Goal: Task Accomplishment & Management: Use online tool/utility

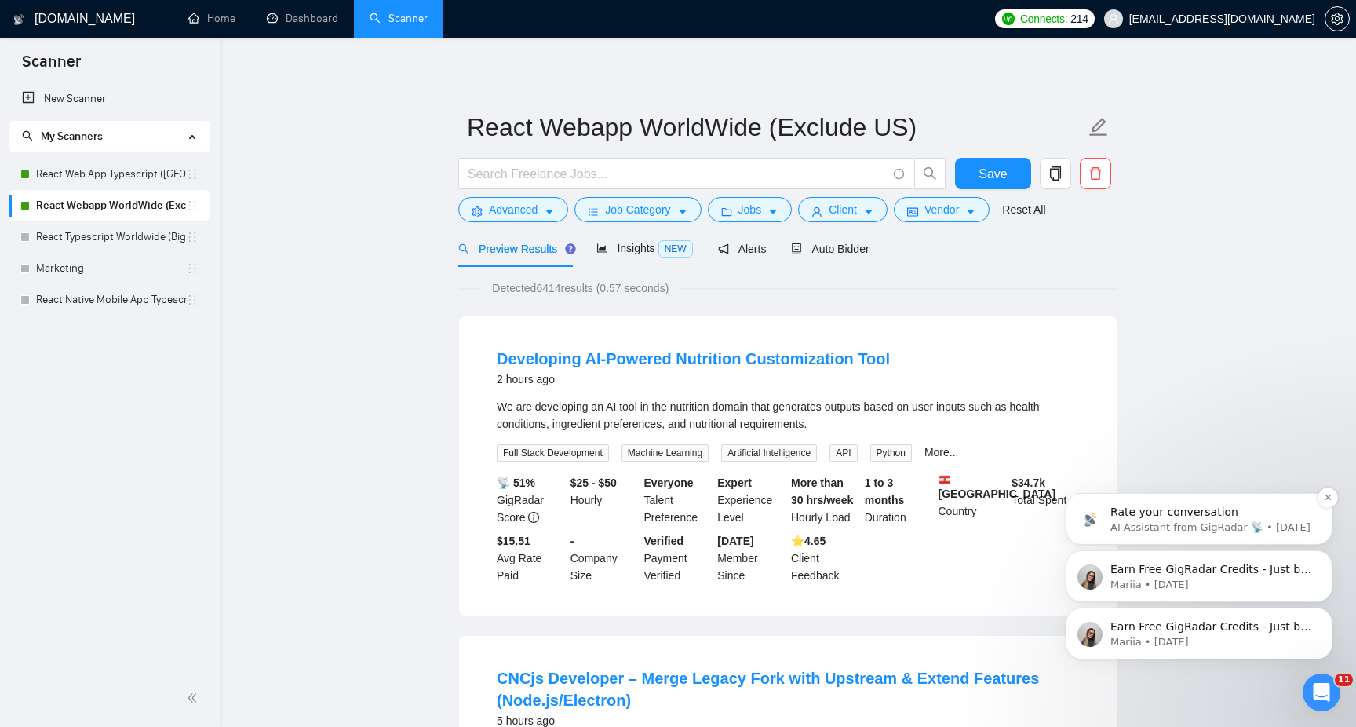
click at [1179, 529] on p "AI Assistant from GigRadar 📡 • [DATE]" at bounding box center [1211, 527] width 202 height 14
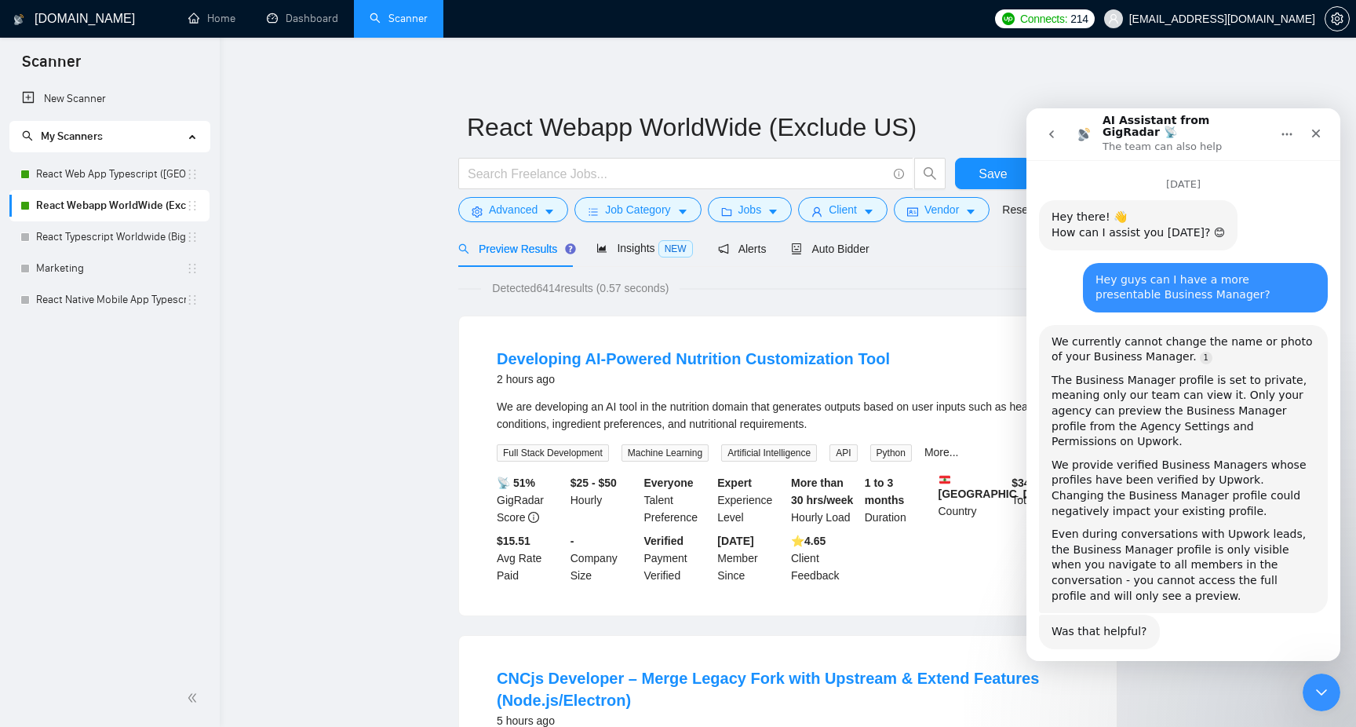
scroll to position [35, 0]
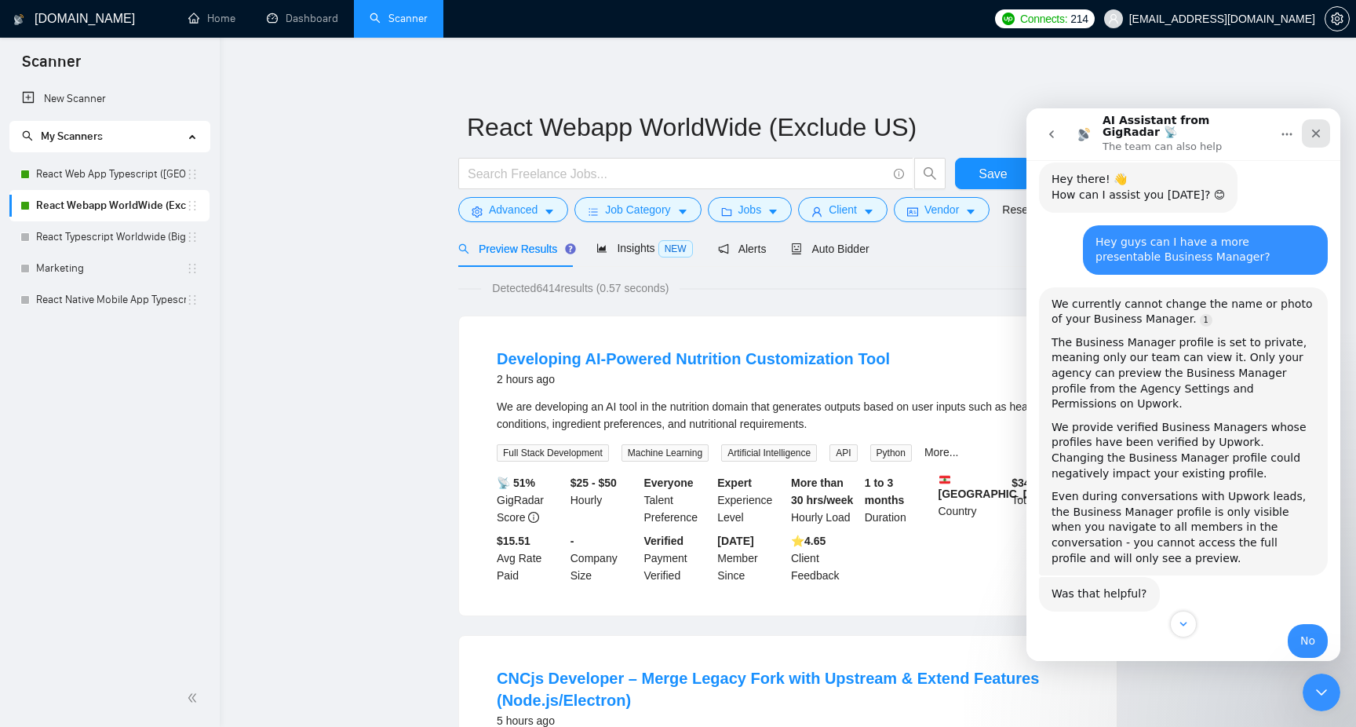
click at [1323, 126] on div "Close" at bounding box center [1316, 133] width 28 height 28
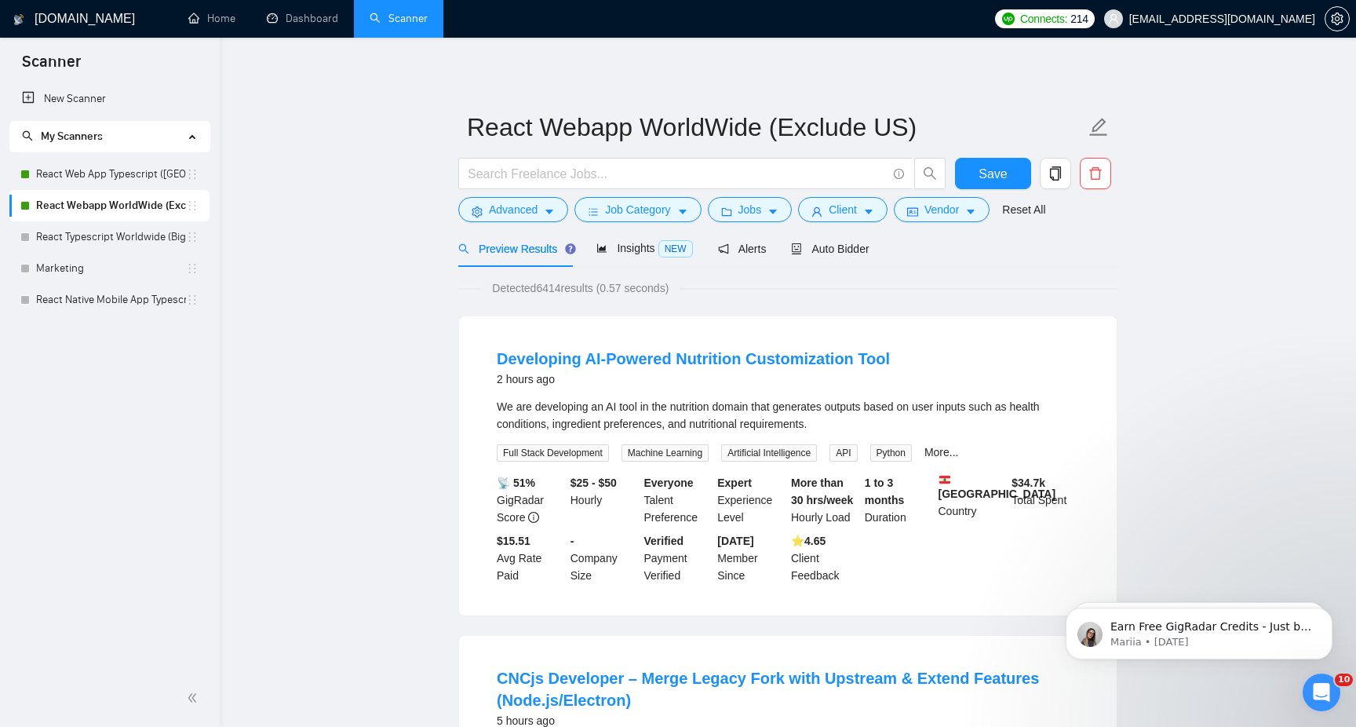
scroll to position [1402, 0]
click at [292, 18] on link "Dashboard" at bounding box center [302, 18] width 71 height 13
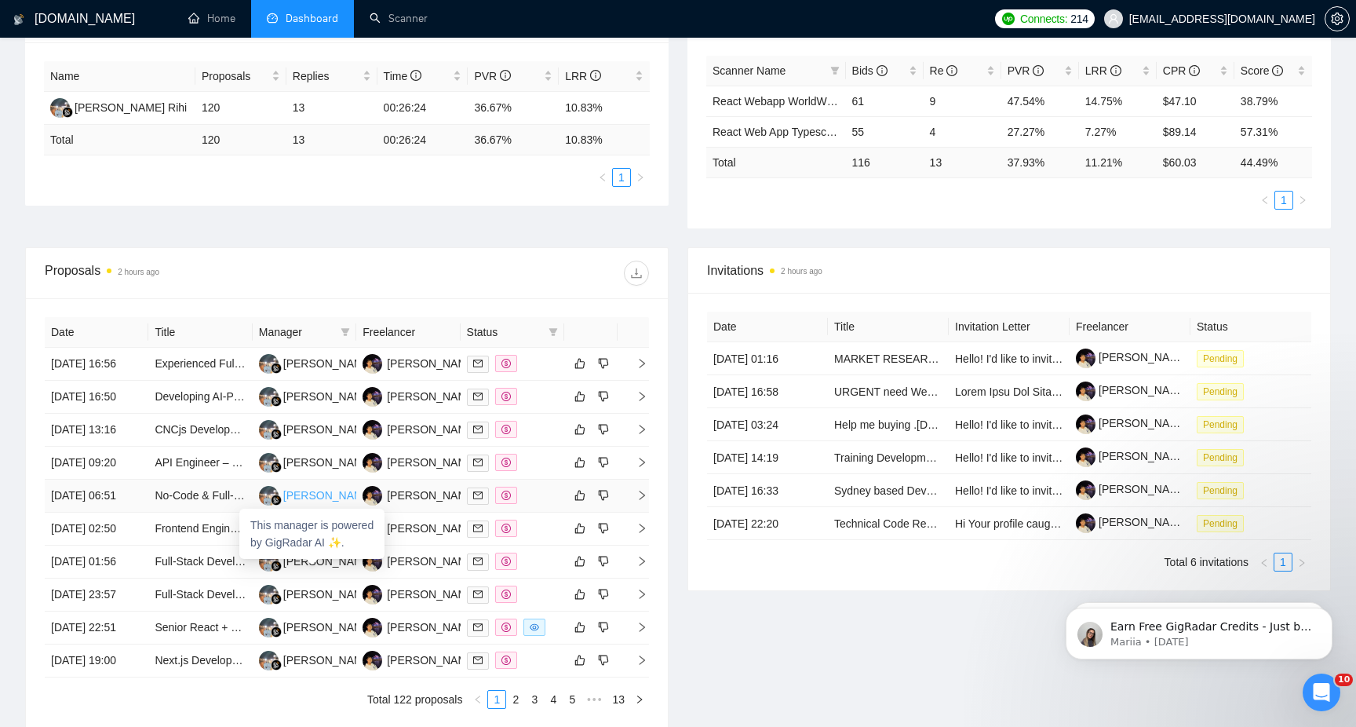
scroll to position [574, 0]
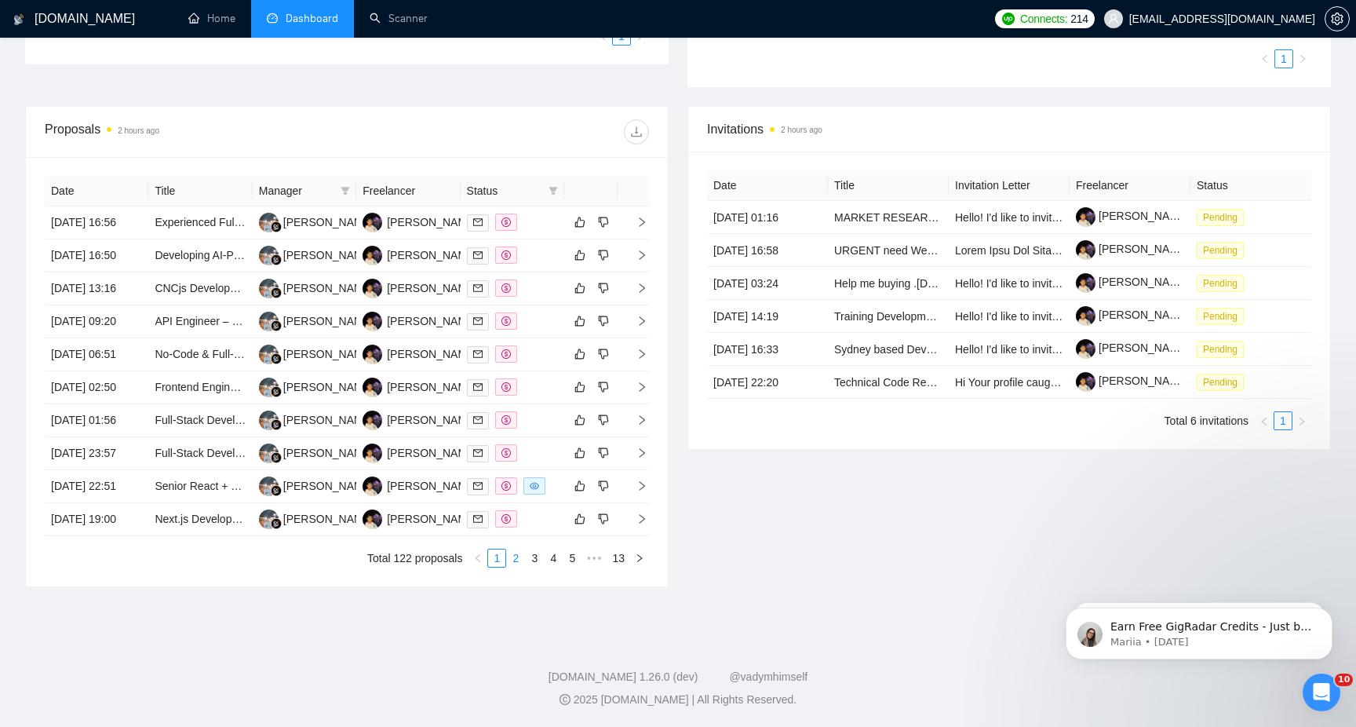
click at [516, 563] on link "2" at bounding box center [515, 557] width 17 height 17
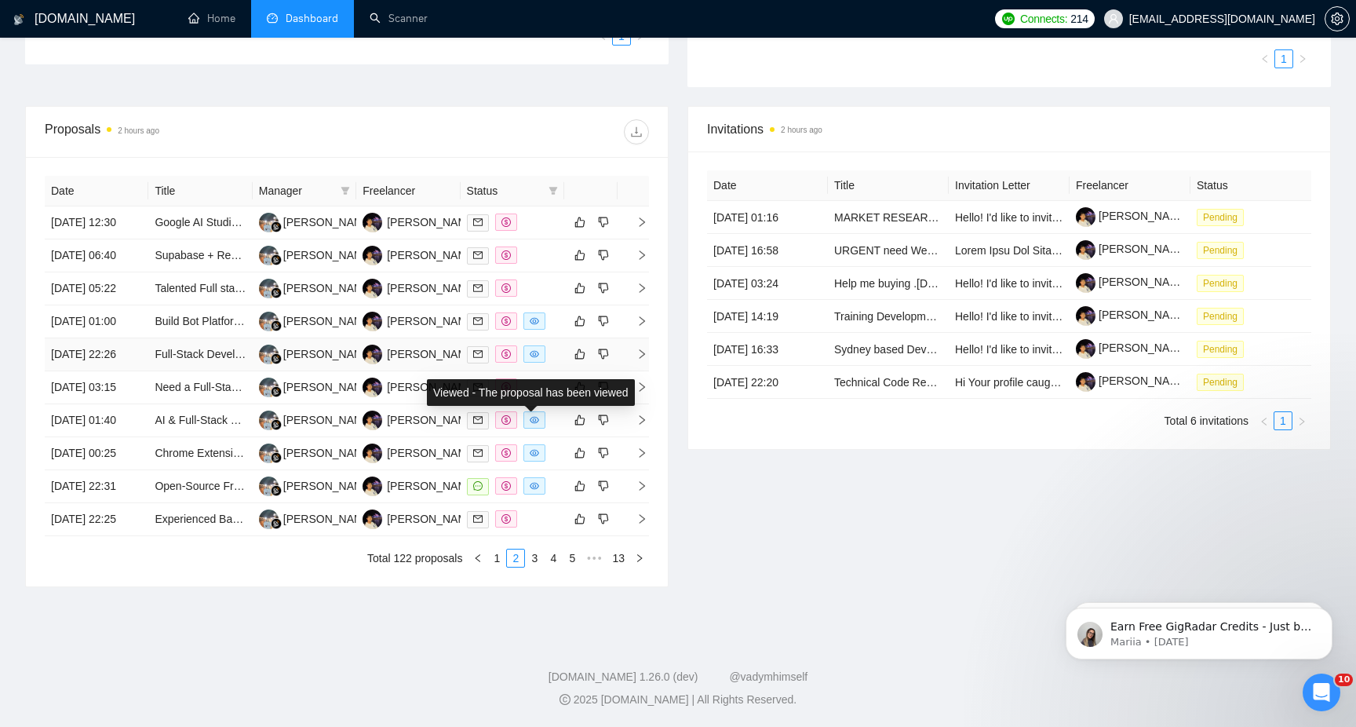
scroll to position [574, 0]
click at [526, 564] on link "3" at bounding box center [534, 557] width 17 height 17
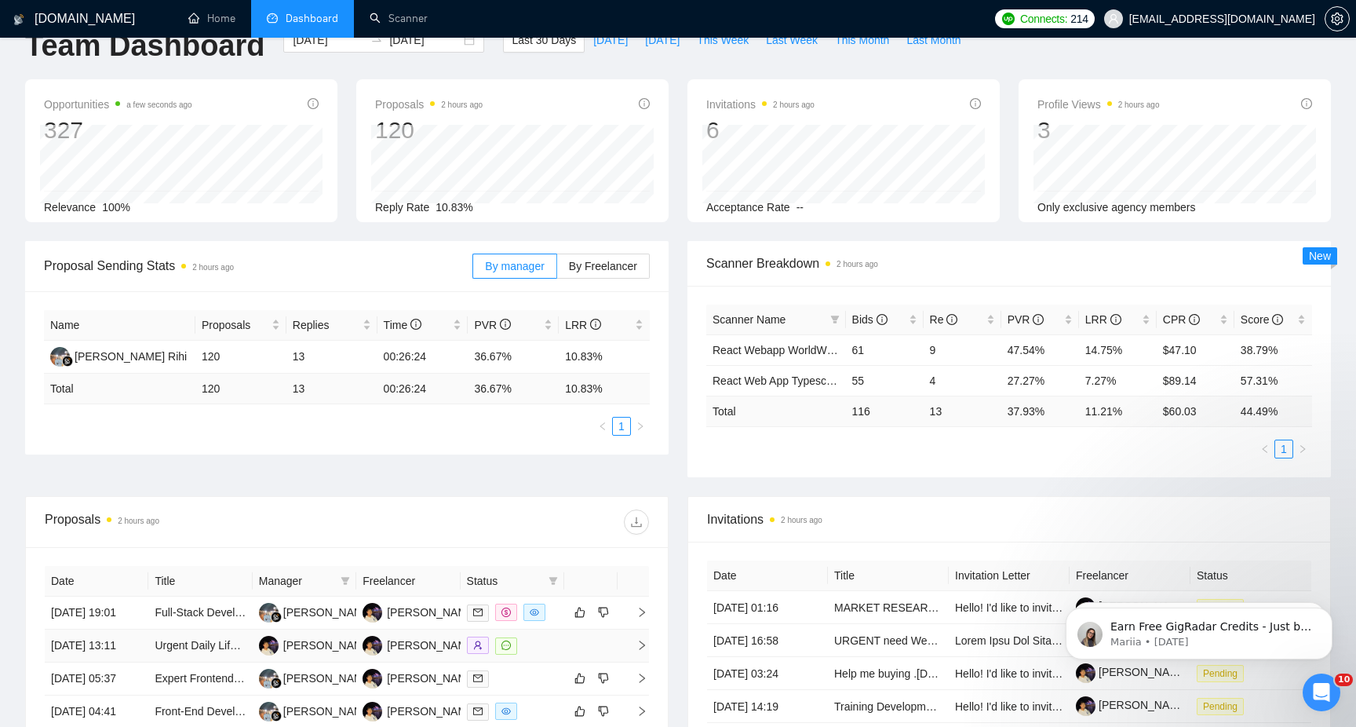
scroll to position [0, 0]
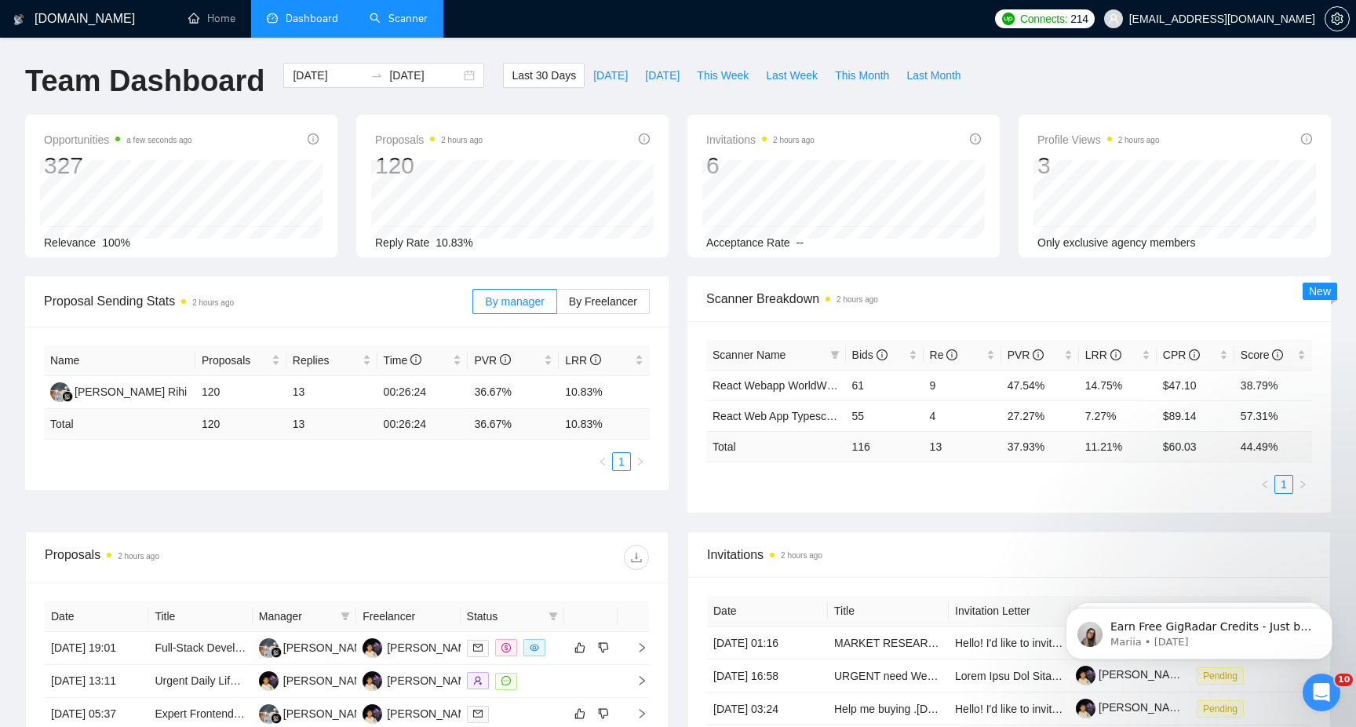
click at [400, 25] on link "Scanner" at bounding box center [399, 18] width 58 height 13
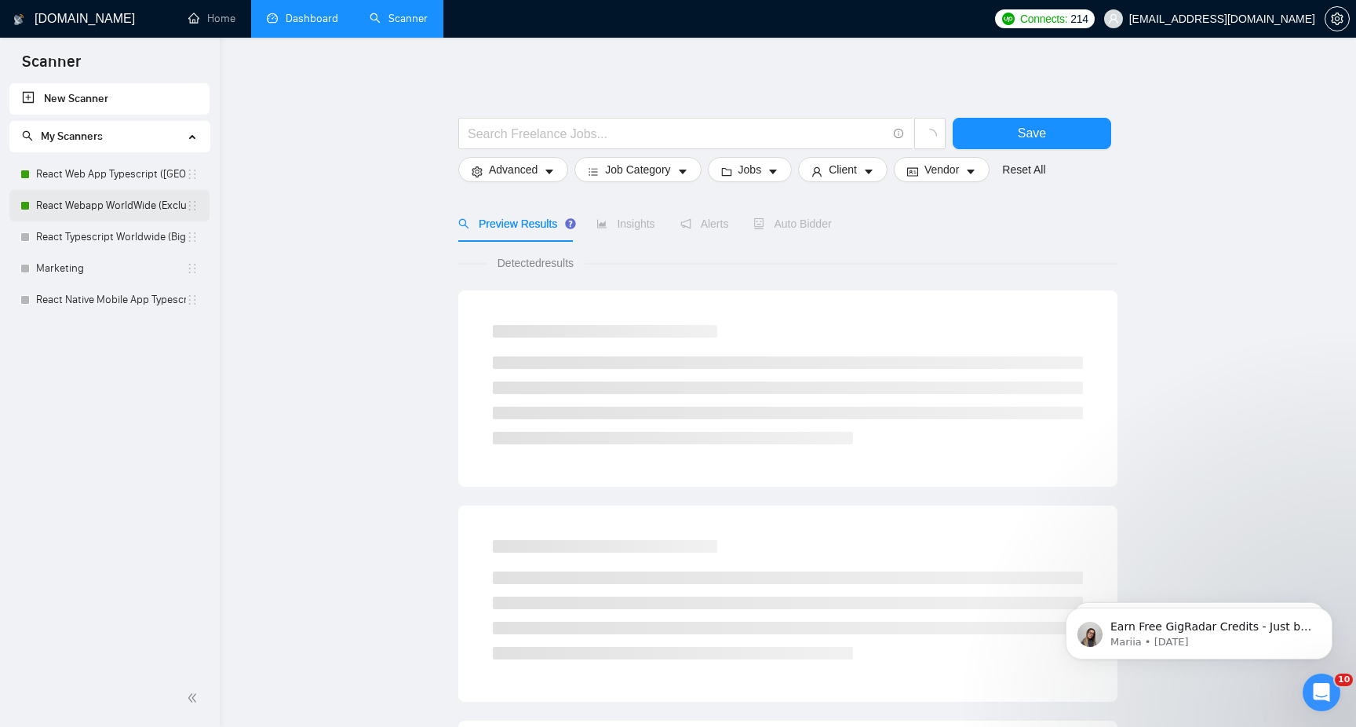
click at [111, 204] on link "React Webapp WorldWide (Exclude US)" at bounding box center [111, 205] width 150 height 31
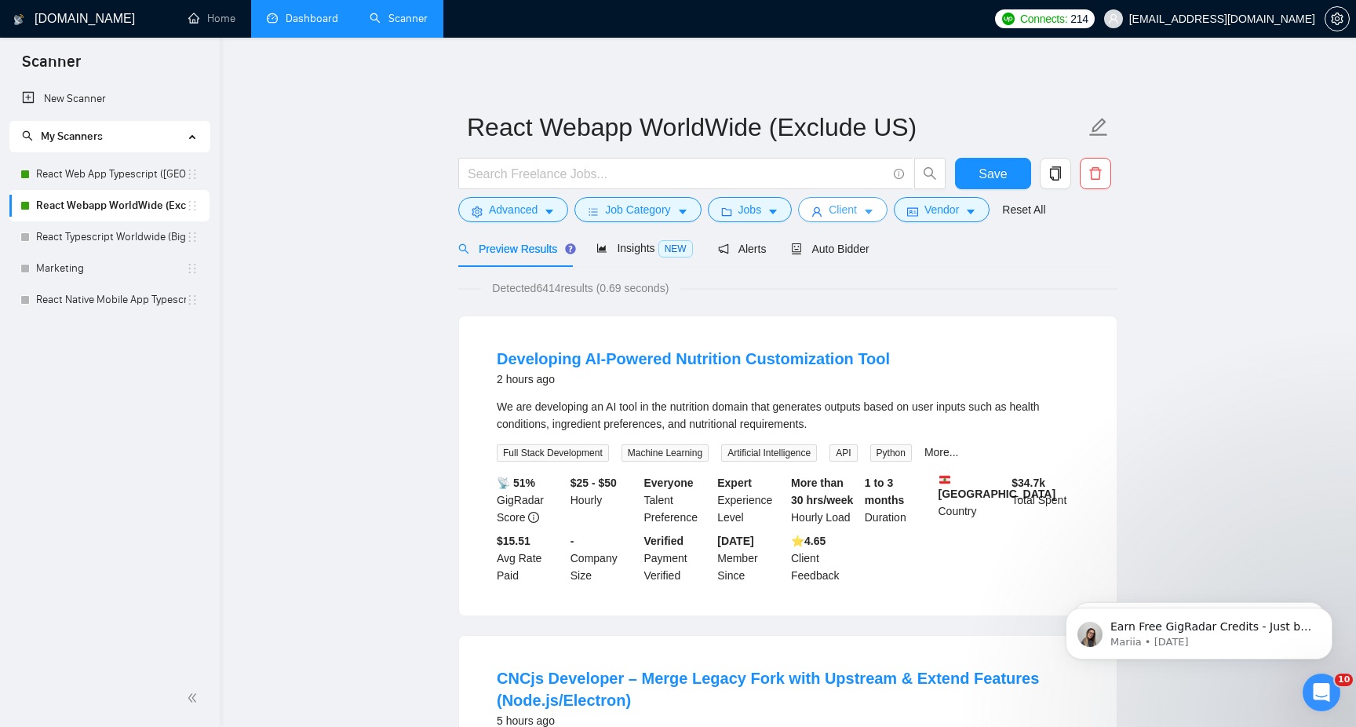
click at [874, 213] on icon "caret-down" at bounding box center [868, 211] width 11 height 11
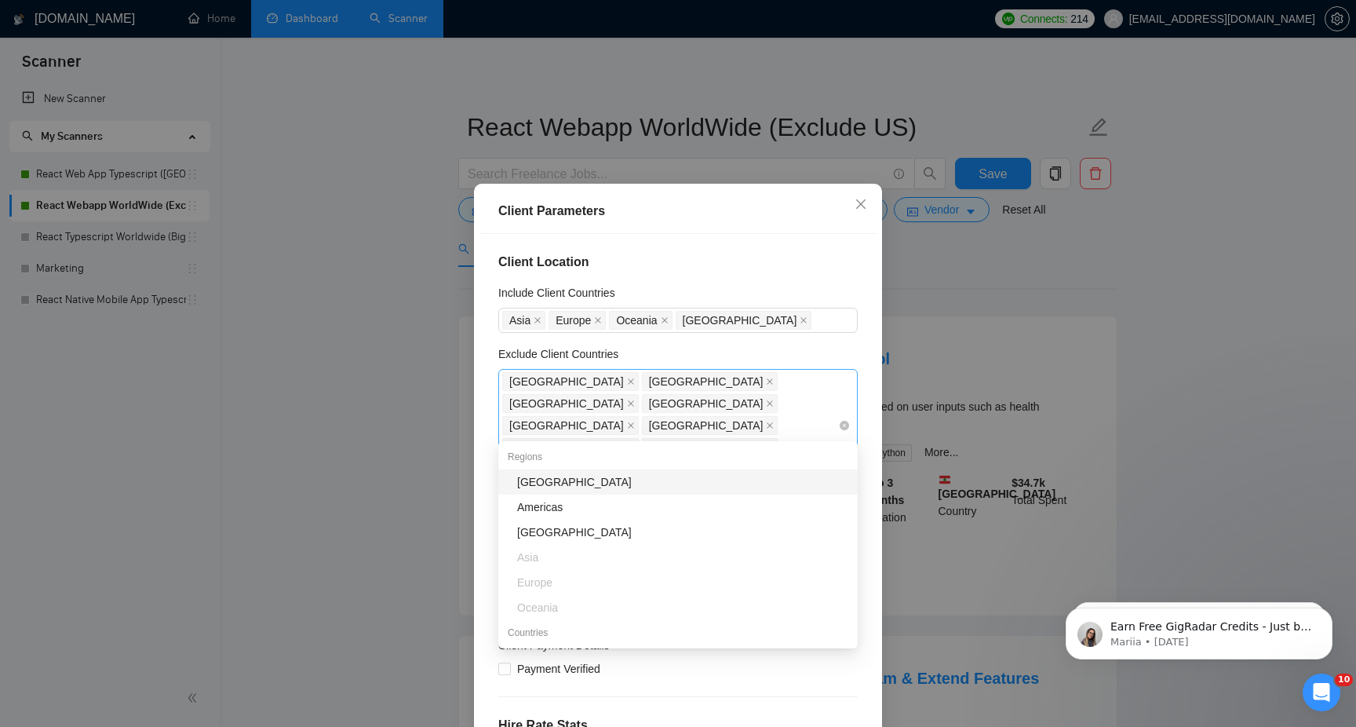
click at [713, 427] on div "[GEOGRAPHIC_DATA] [GEOGRAPHIC_DATA] [GEOGRAPHIC_DATA] [GEOGRAPHIC_DATA] [GEOGRA…" at bounding box center [670, 425] width 336 height 110
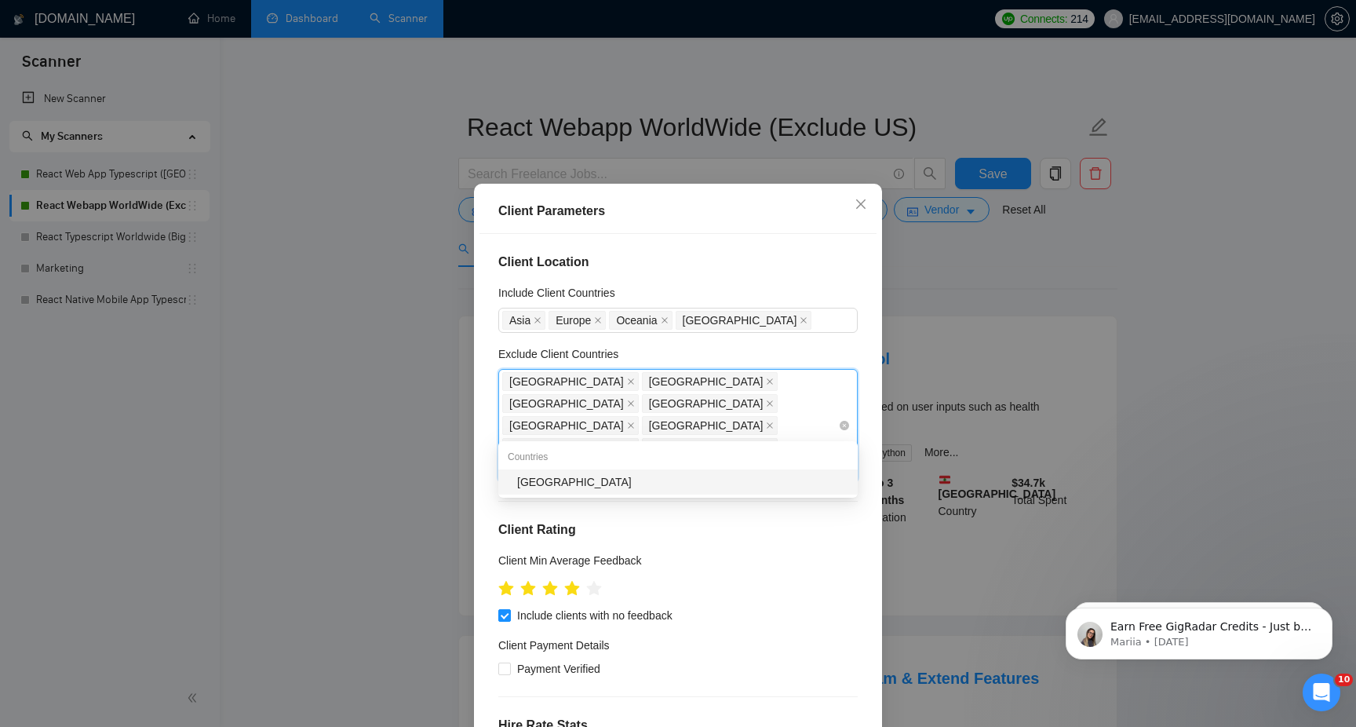
type input "Leba"
click at [681, 473] on div "[GEOGRAPHIC_DATA]" at bounding box center [682, 481] width 331 height 17
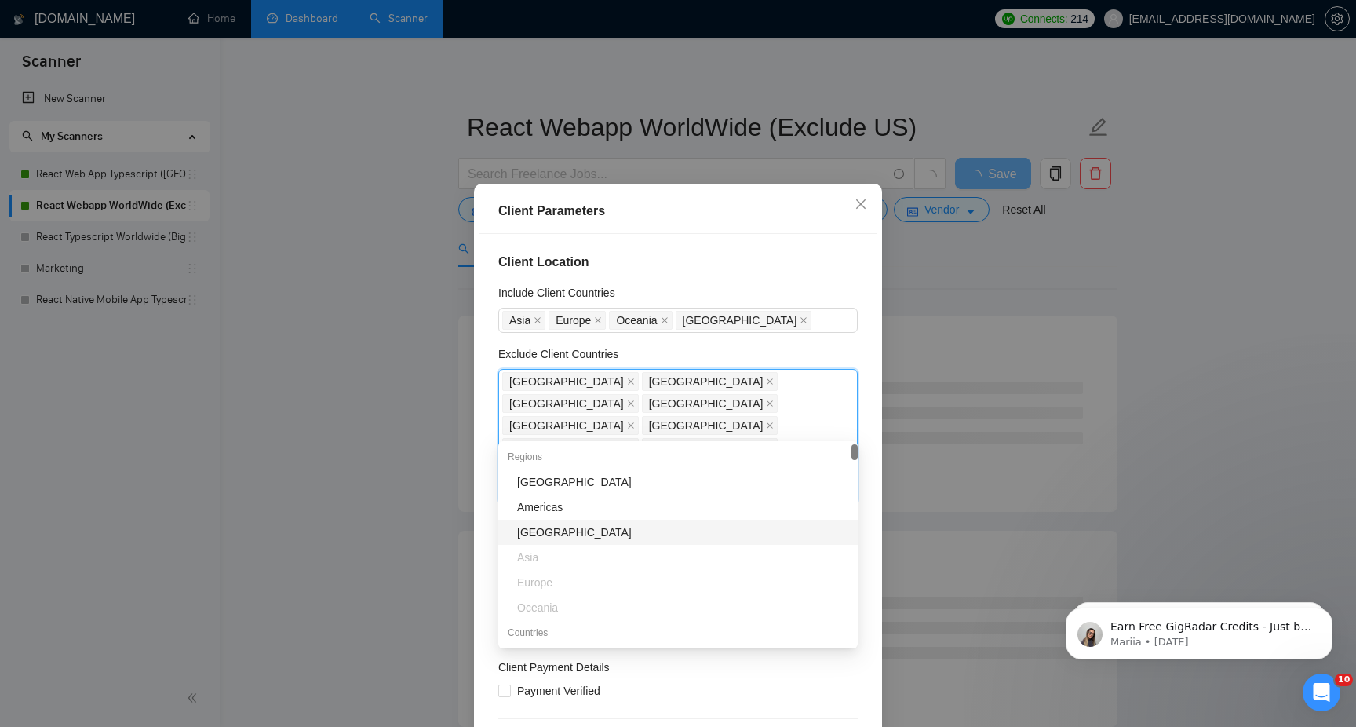
click at [734, 435] on div "[GEOGRAPHIC_DATA] [GEOGRAPHIC_DATA] [GEOGRAPHIC_DATA] [GEOGRAPHIC_DATA] [GEOGRA…" at bounding box center [670, 436] width 336 height 132
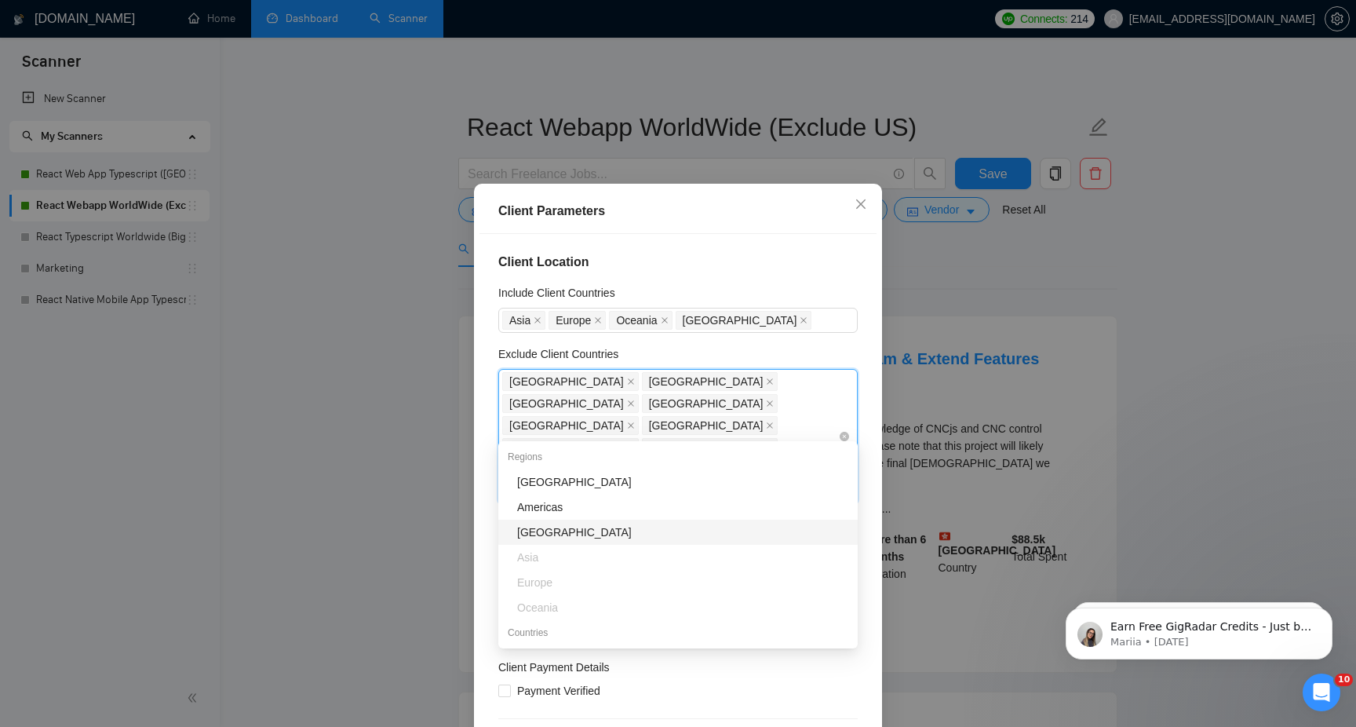
click at [714, 424] on div "[GEOGRAPHIC_DATA] [GEOGRAPHIC_DATA] [GEOGRAPHIC_DATA] [GEOGRAPHIC_DATA] [GEOGRA…" at bounding box center [670, 436] width 336 height 132
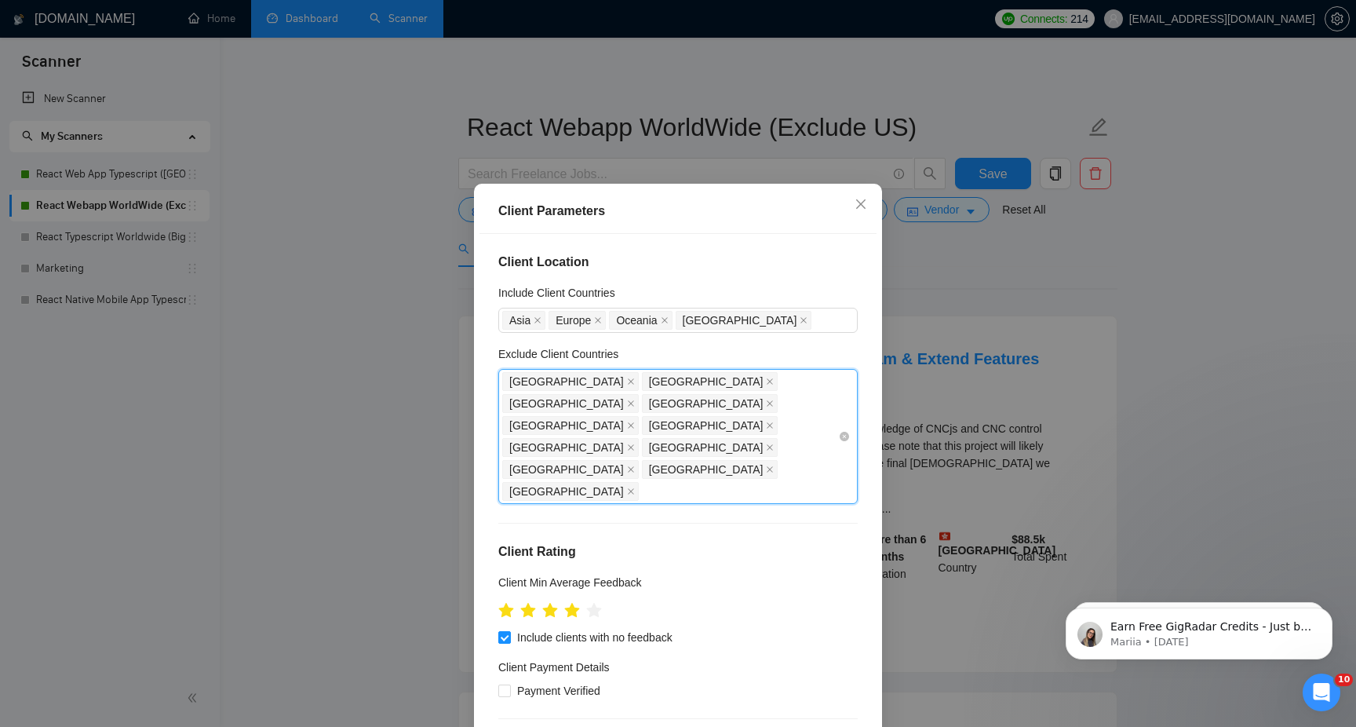
click at [714, 424] on div "[GEOGRAPHIC_DATA] [GEOGRAPHIC_DATA] [GEOGRAPHIC_DATA] [GEOGRAPHIC_DATA] [GEOGRA…" at bounding box center [670, 436] width 336 height 132
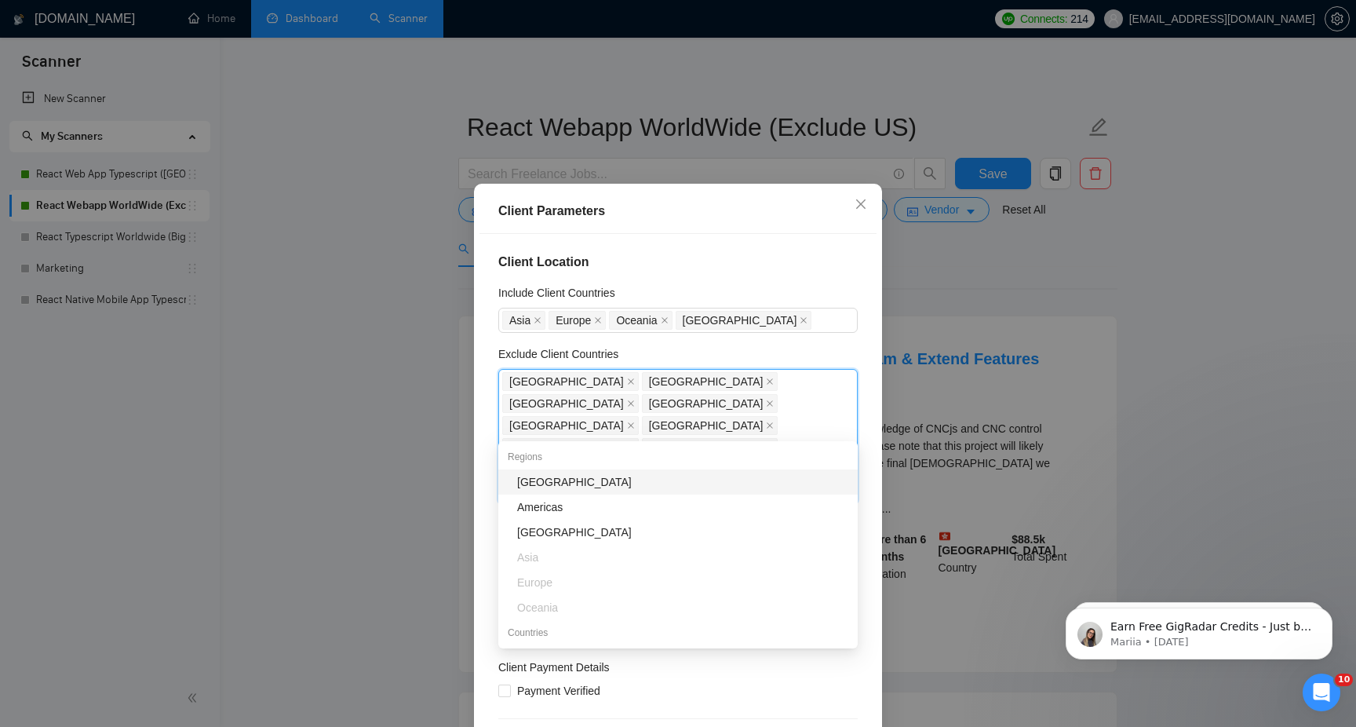
click at [670, 486] on div "[GEOGRAPHIC_DATA]" at bounding box center [682, 481] width 331 height 17
click at [869, 430] on div "Client Location Include Client Countries [GEOGRAPHIC_DATA] [GEOGRAPHIC_DATA] [G…" at bounding box center [677, 488] width 397 height 508
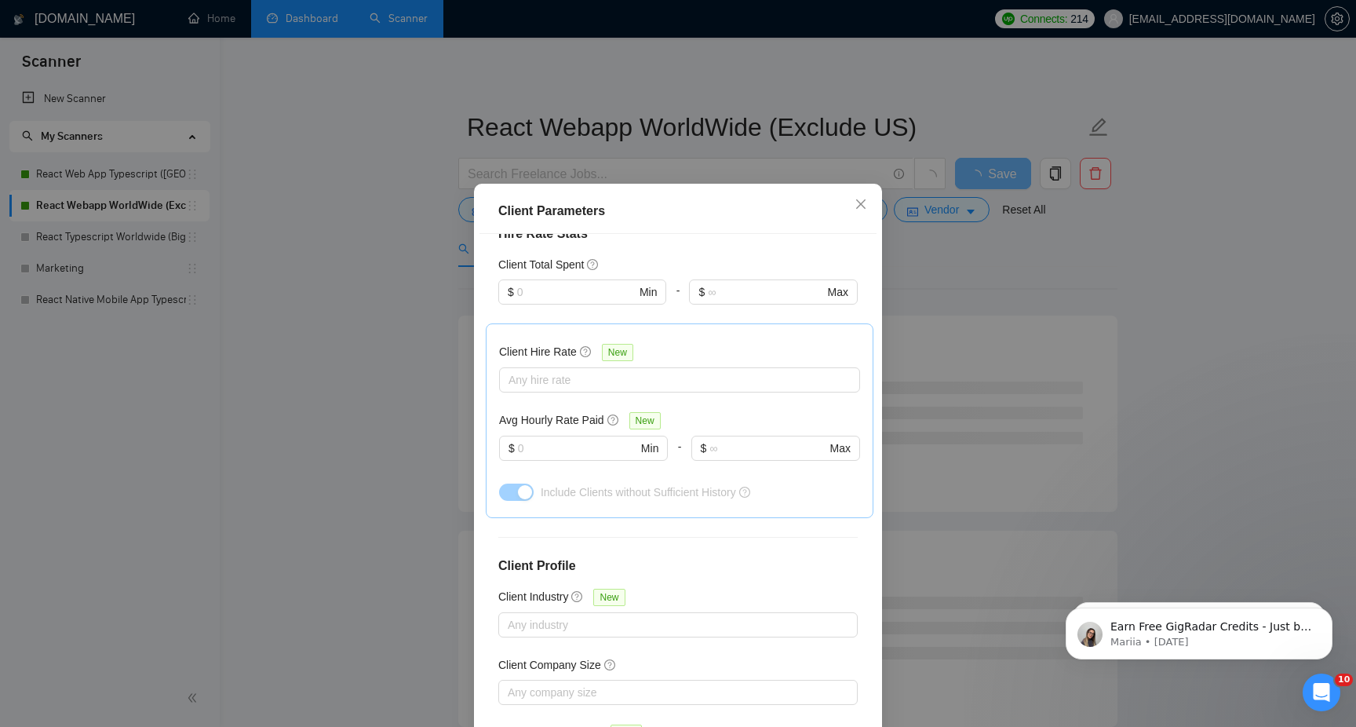
scroll to position [85, 0]
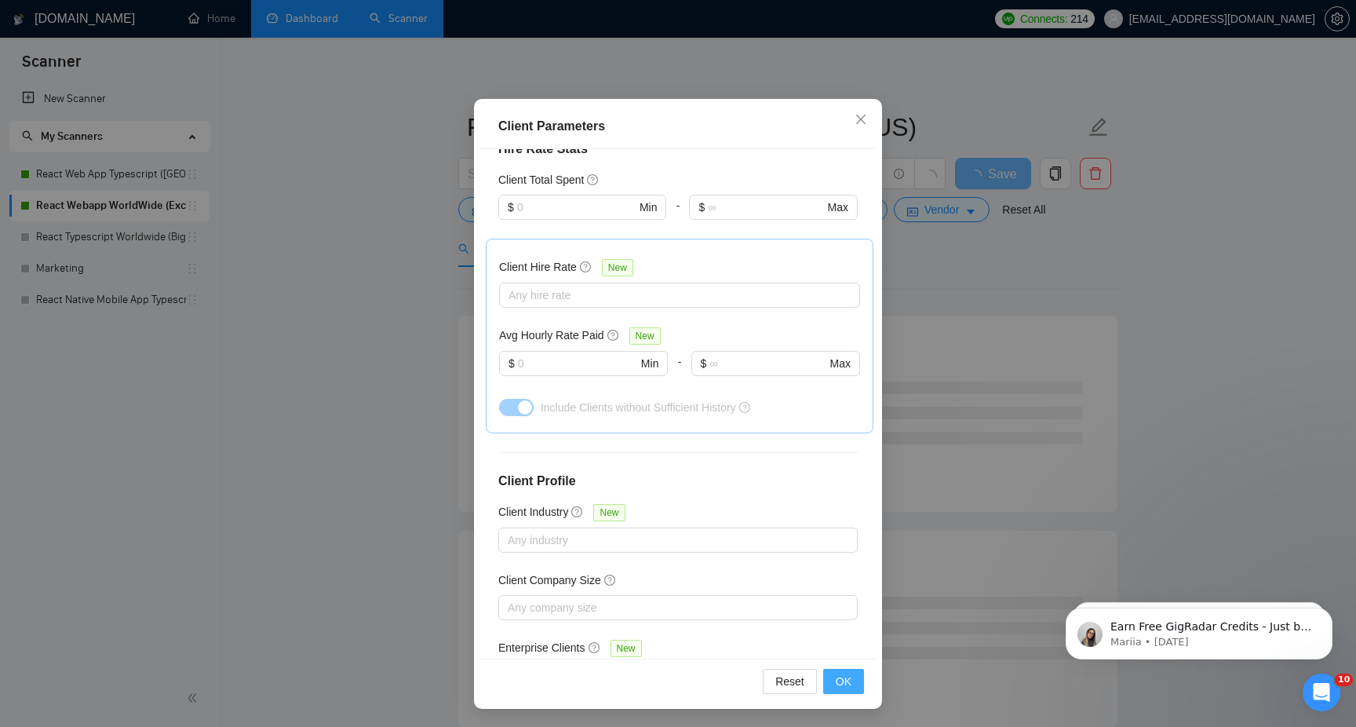
click at [841, 680] on span "OK" at bounding box center [844, 680] width 16 height 17
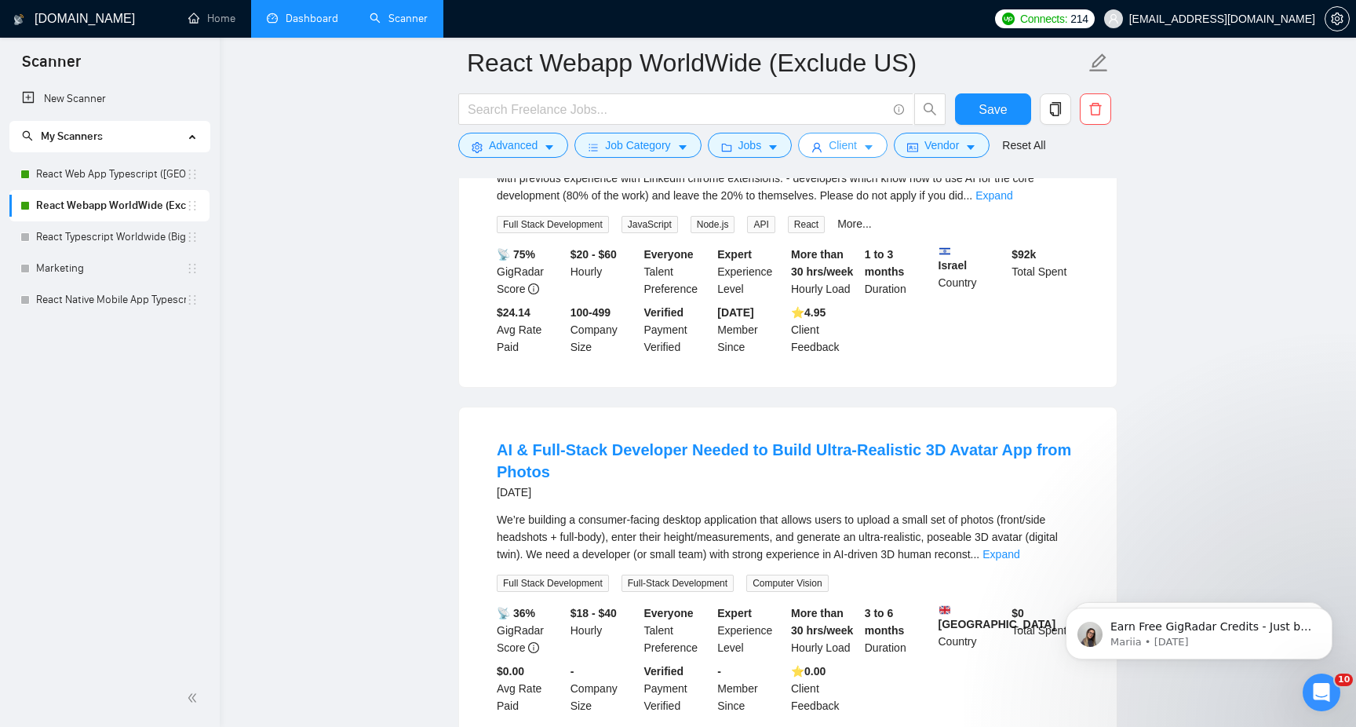
scroll to position [3237, 0]
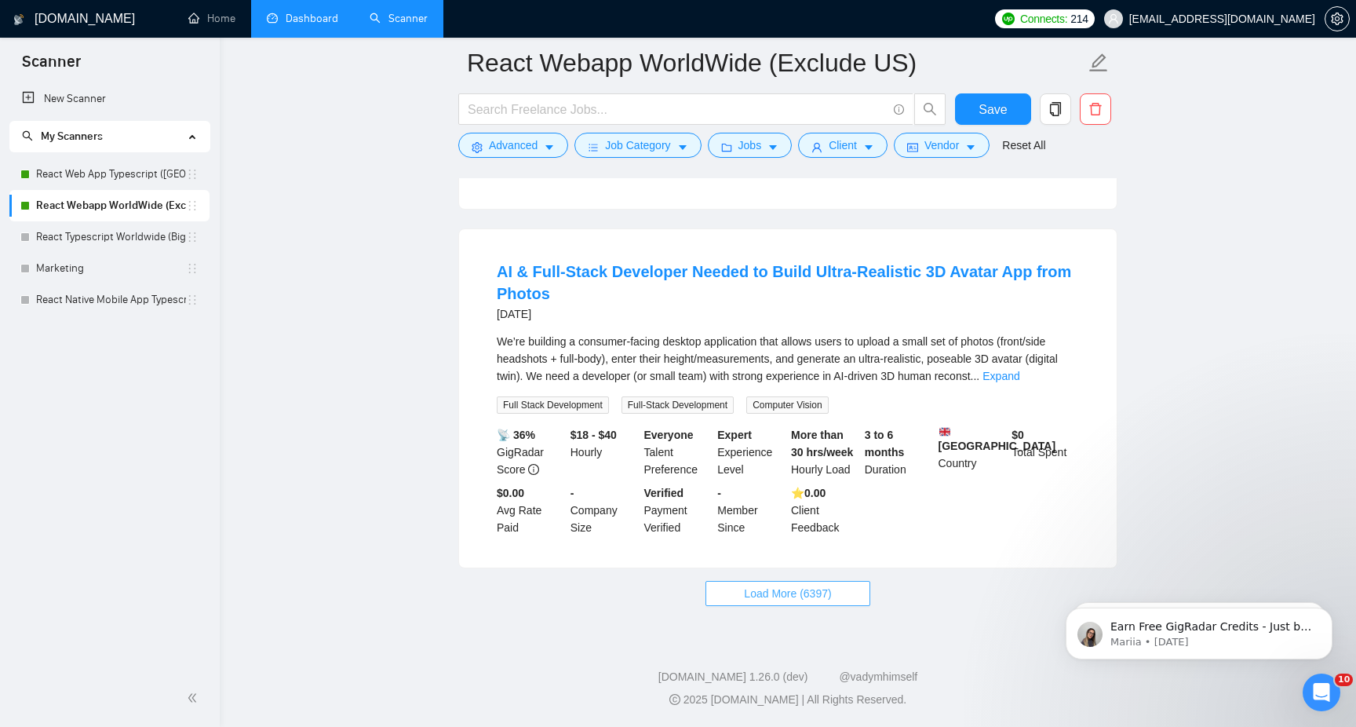
click at [821, 589] on span "Load More (6397)" at bounding box center [787, 593] width 87 height 17
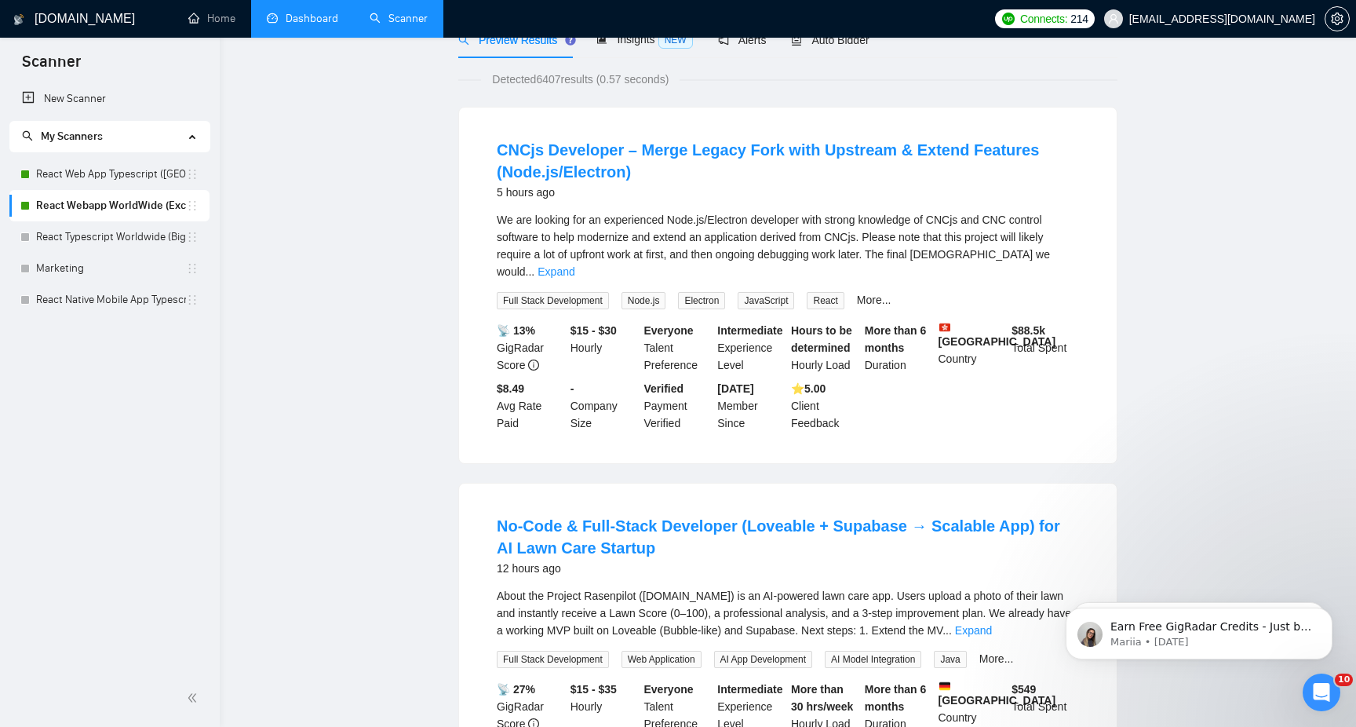
scroll to position [27, 0]
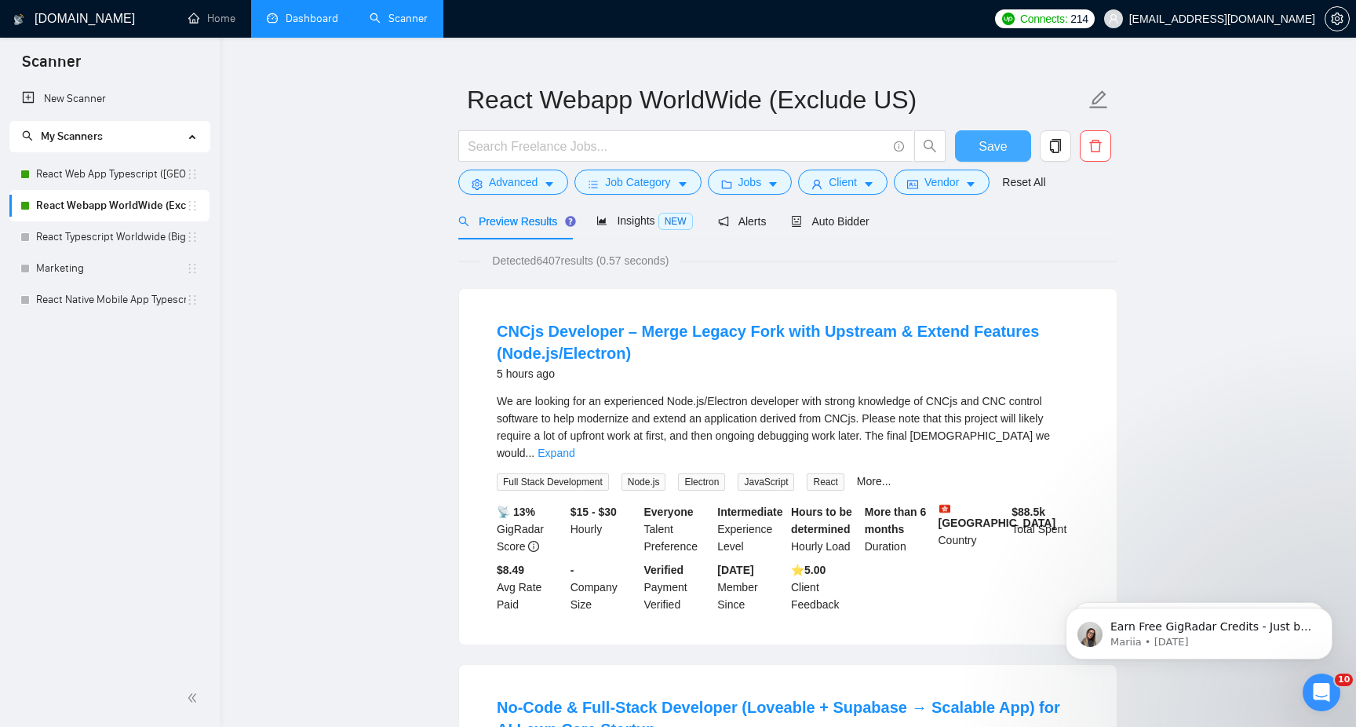
click at [986, 143] on span "Save" at bounding box center [992, 147] width 28 height 20
click at [122, 171] on link "React Web App Typescript ([GEOGRAPHIC_DATA])" at bounding box center [111, 173] width 150 height 31
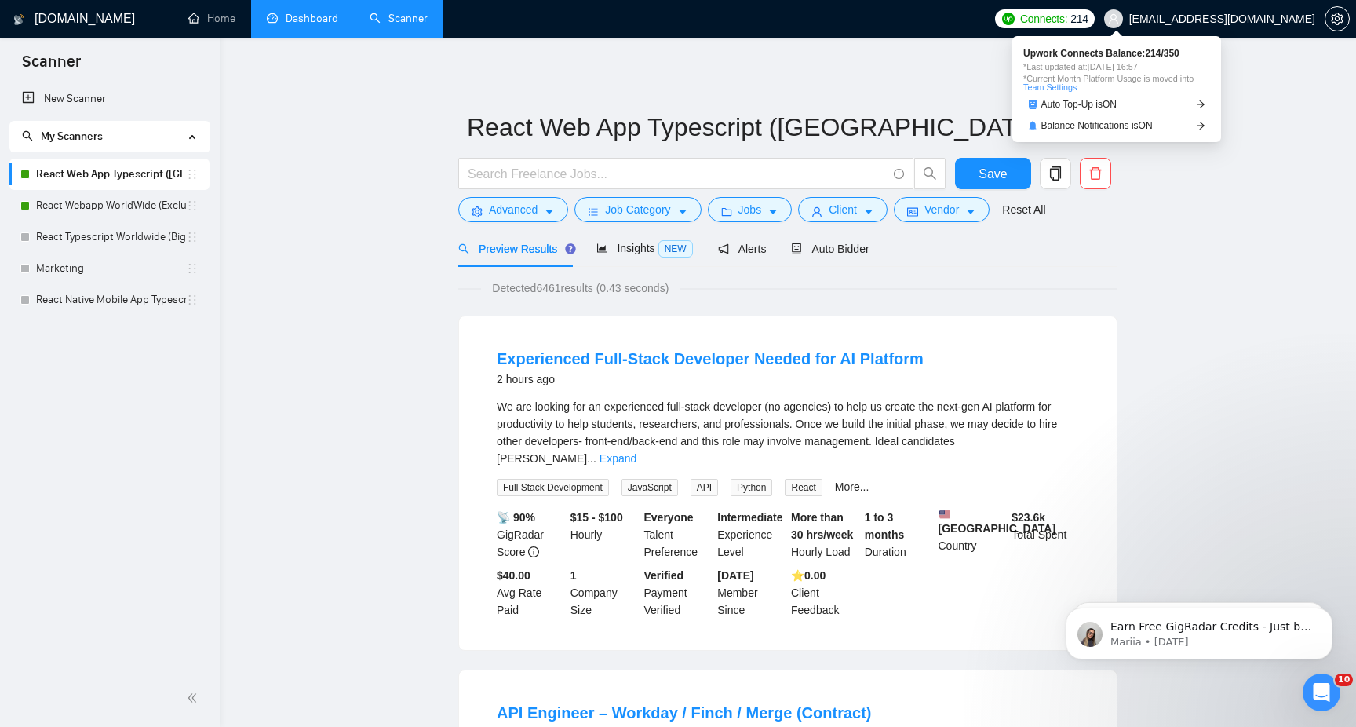
click at [1067, 20] on span "Connects:" at bounding box center [1043, 18] width 47 height 17
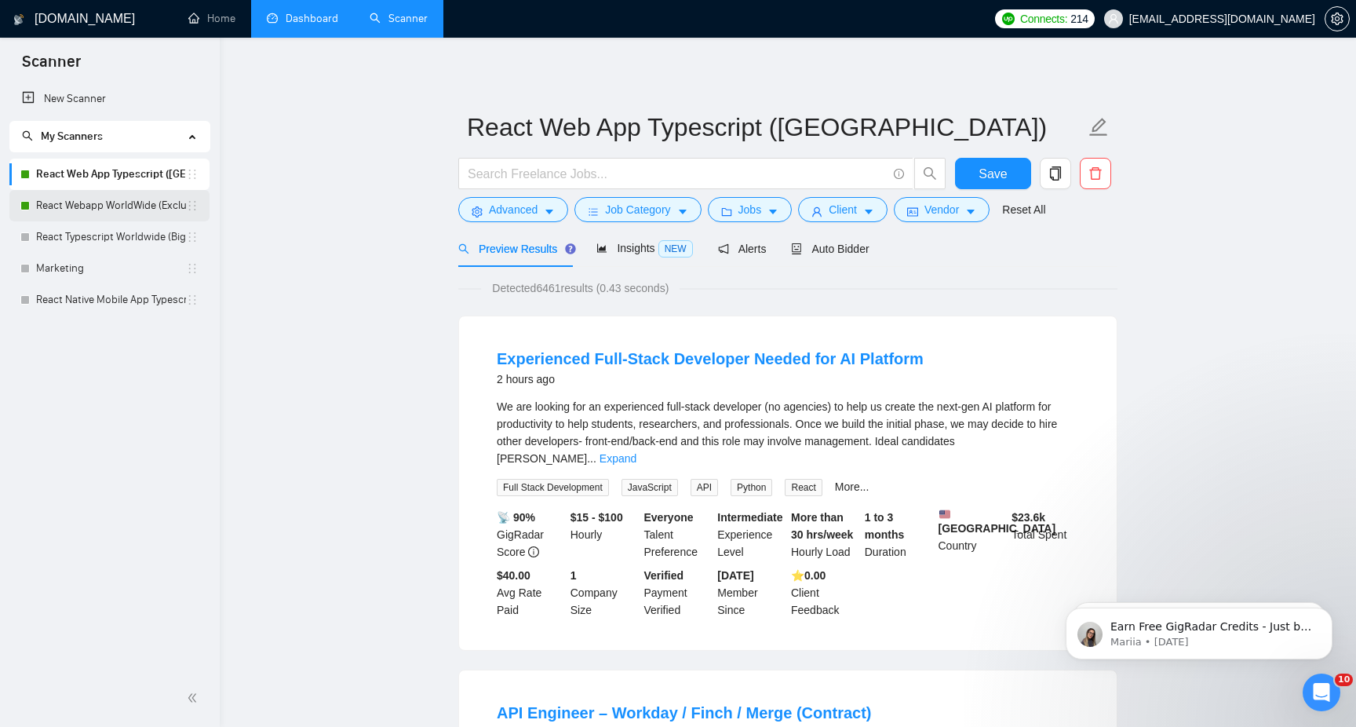
click at [125, 208] on link "React Webapp WorldWide (Exclude US)" at bounding box center [111, 205] width 150 height 31
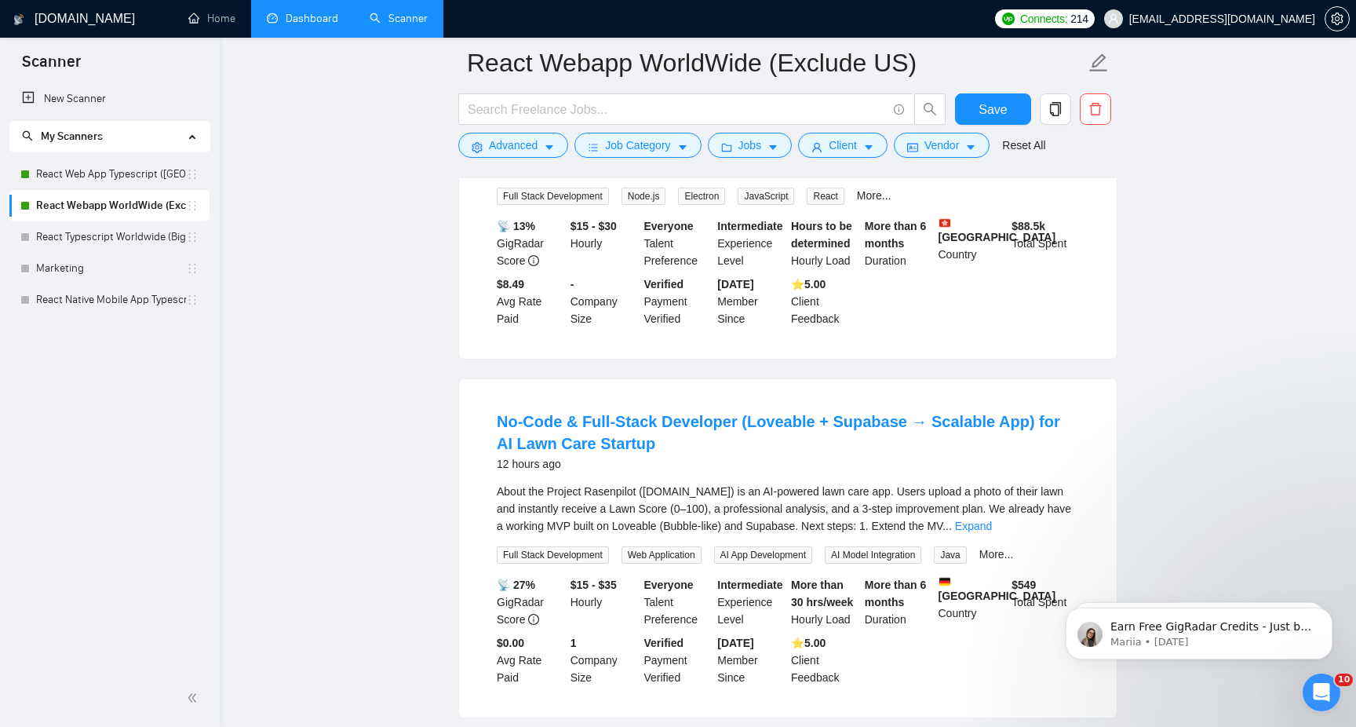
scroll to position [385, 0]
